Goal: Information Seeking & Learning: Learn about a topic

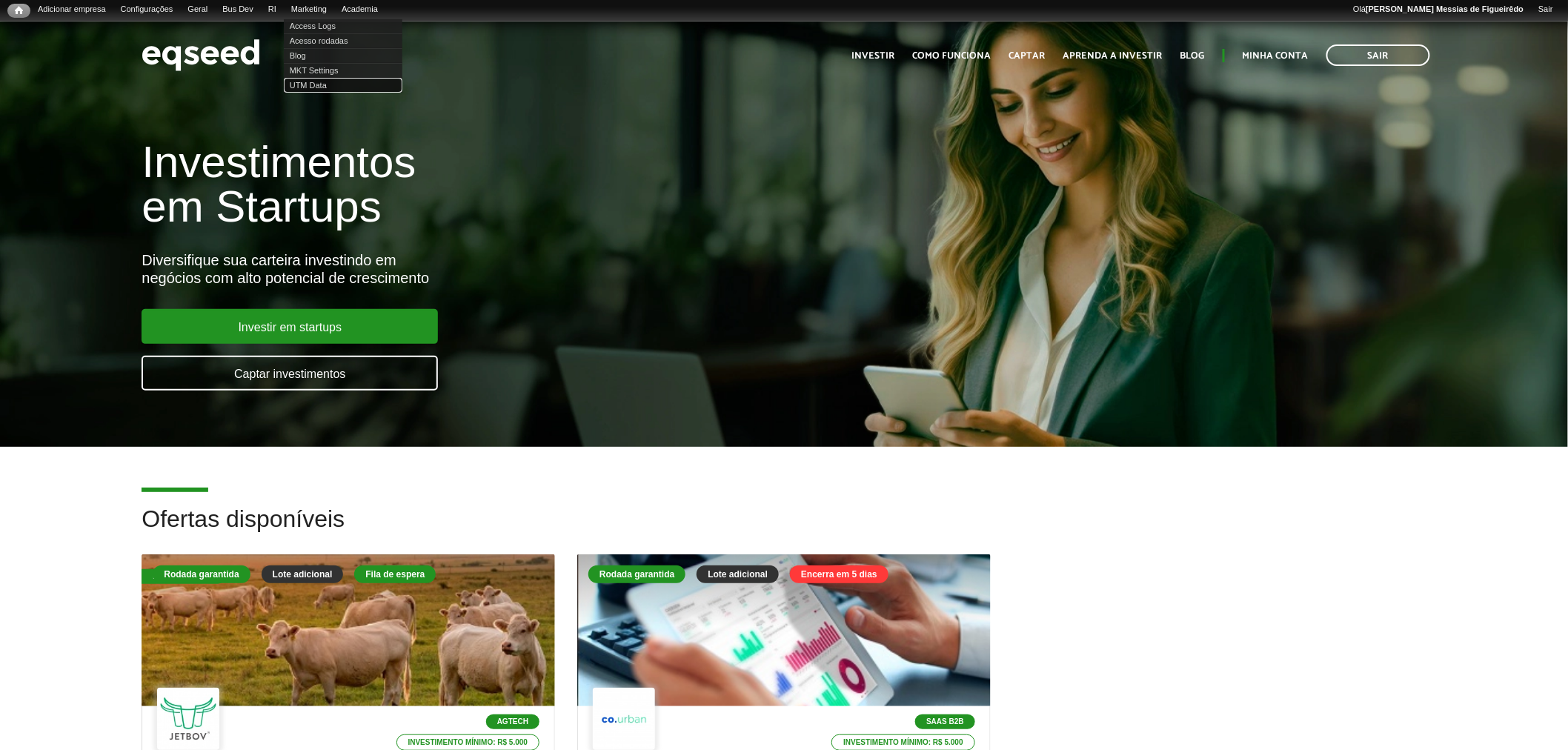
click at [316, 84] on link "UTM Data" at bounding box center [342, 85] width 119 height 15
